Goal: Use online tool/utility: Utilize a website feature to perform a specific function

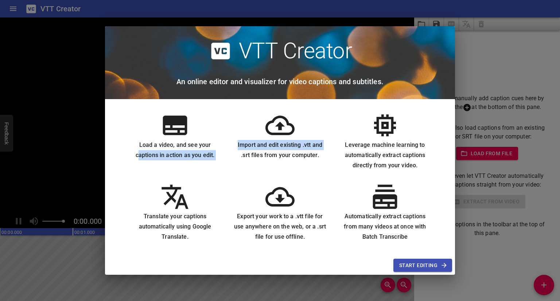
drag, startPoint x: 140, startPoint y: 158, endPoint x: 233, endPoint y: 155, distance: 93.4
click at [233, 155] on div "Load a video, and see your captions in action as you edit. Import and edit exis…" at bounding box center [280, 177] width 315 height 145
click at [233, 155] on div "Import and edit existing .vtt and .srt files from your computer." at bounding box center [280, 141] width 105 height 72
click at [246, 146] on h6 "Import and edit existing .vtt and .srt files from your computer." at bounding box center [279, 150] width 93 height 20
drag, startPoint x: 298, startPoint y: 144, endPoint x: 362, endPoint y: 140, distance: 63.9
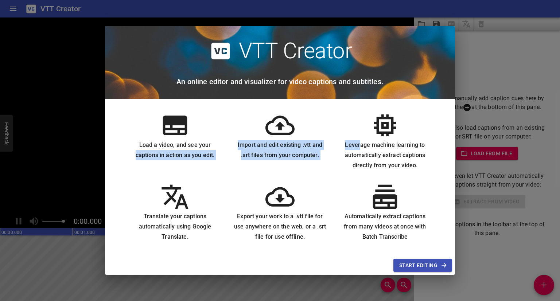
click at [362, 140] on div "Load a video, and see your captions in action as you edit. Import and edit exis…" at bounding box center [280, 177] width 315 height 145
click at [362, 140] on h6 "Leverage machine learning to automatically extract captions directly from your …" at bounding box center [385, 155] width 93 height 31
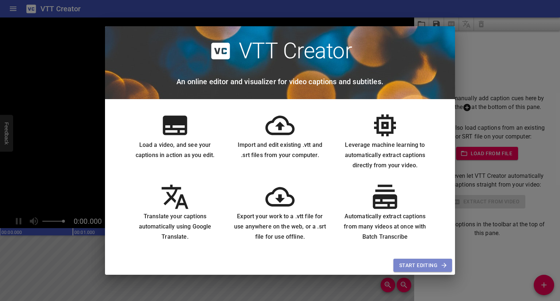
click at [420, 264] on span "Start Editing" at bounding box center [422, 265] width 47 height 9
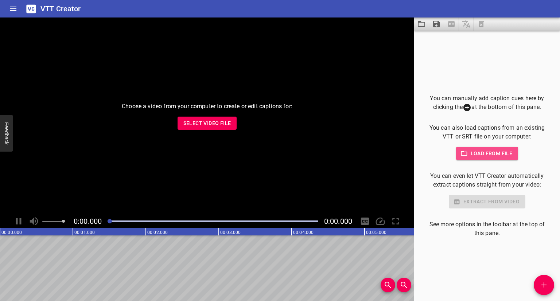
click at [491, 149] on span "Load from file" at bounding box center [487, 153] width 51 height 9
